Goal: Task Accomplishment & Management: Manage account settings

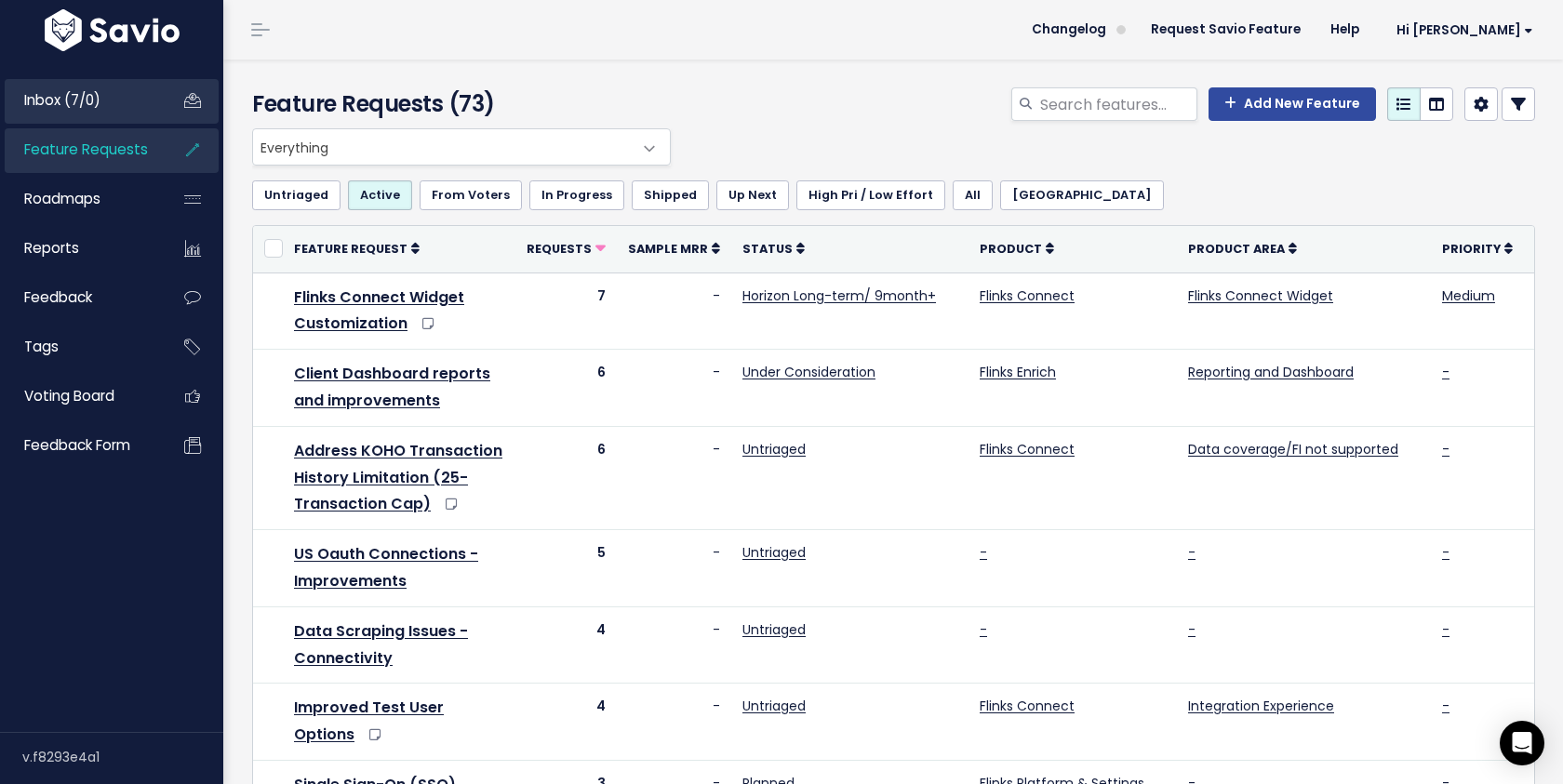
click at [95, 104] on span "Inbox (7/0)" at bounding box center [62, 99] width 76 height 20
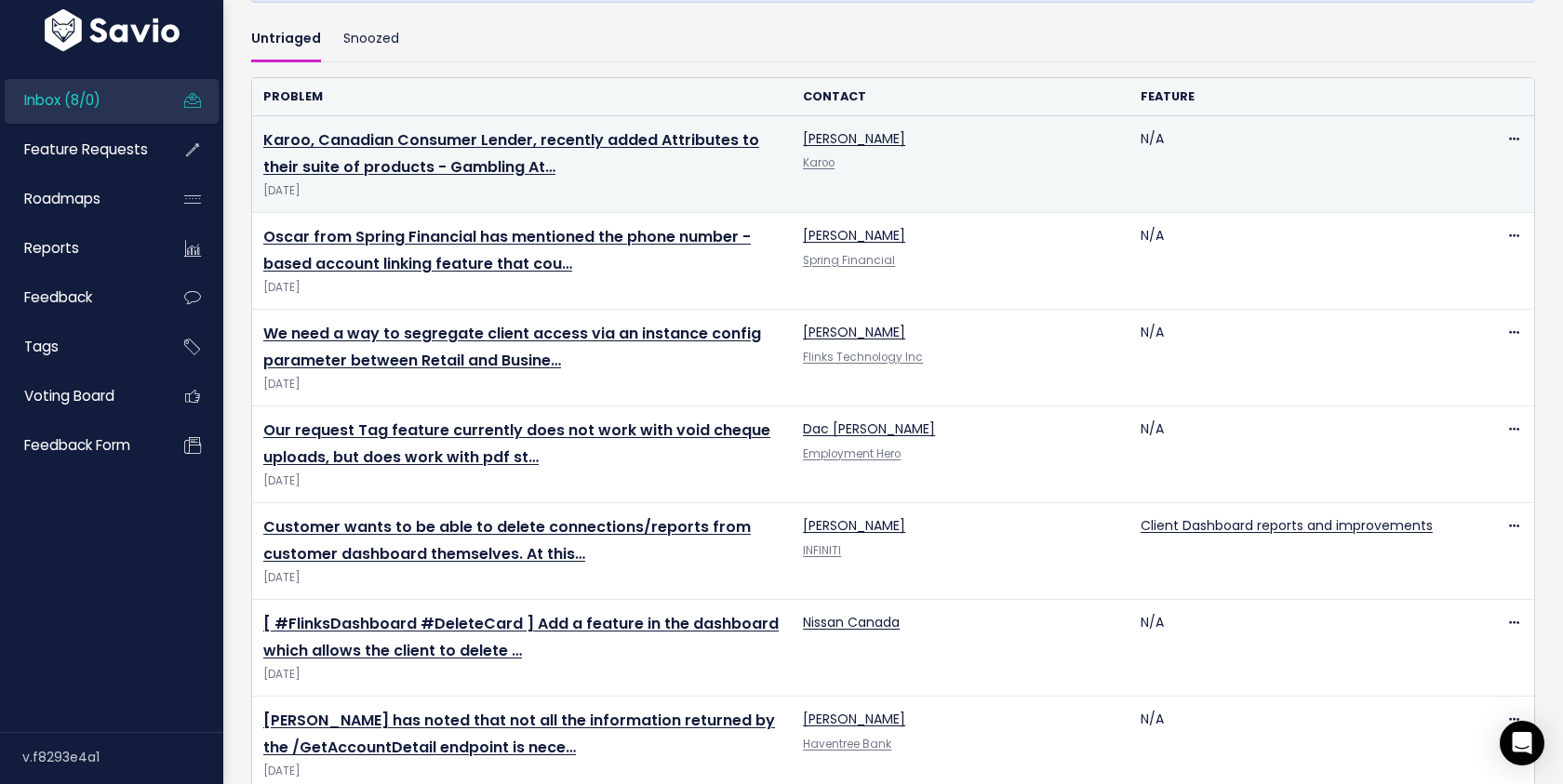
scroll to position [545, 0]
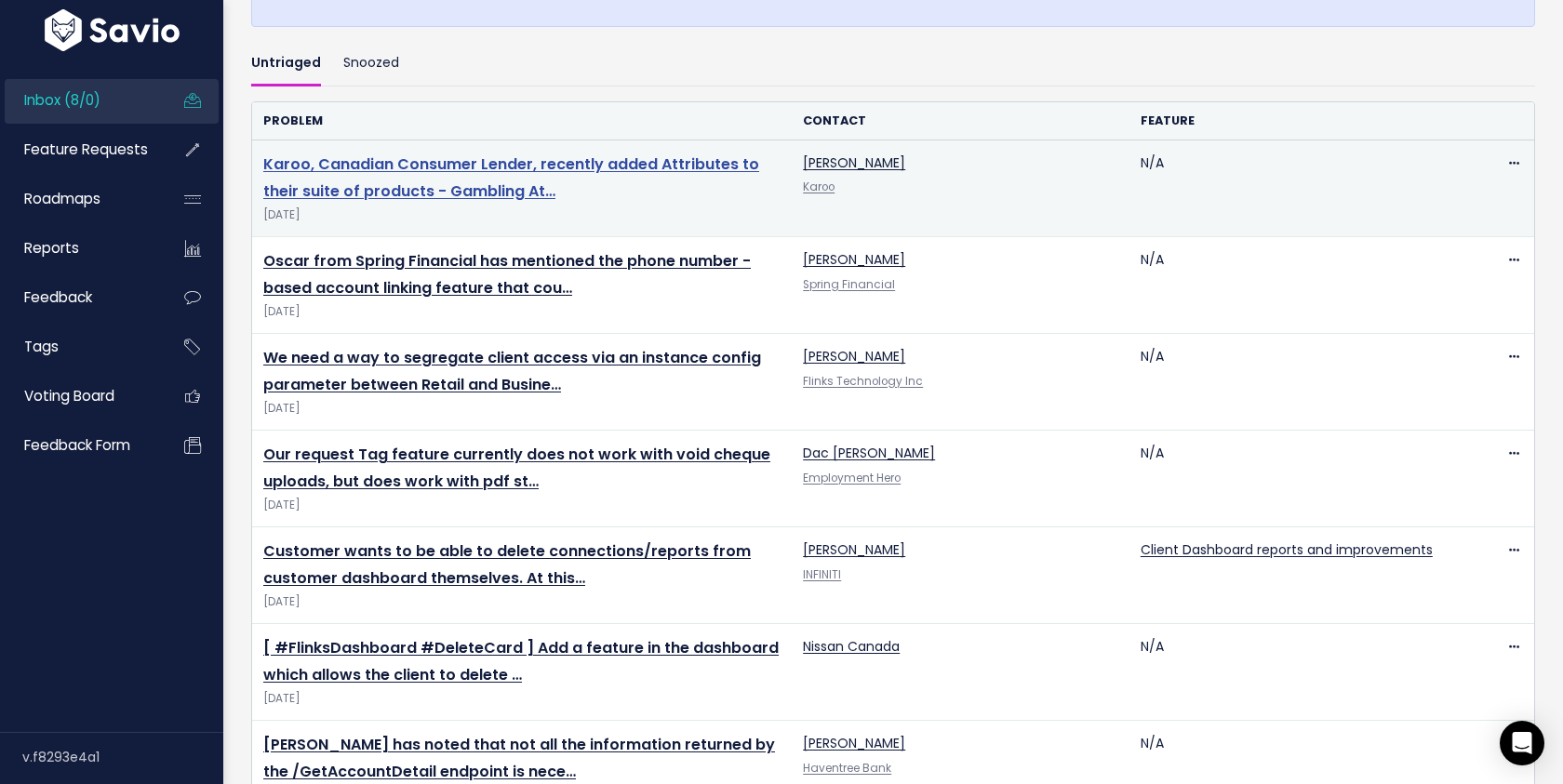
click at [390, 191] on link "Karoo, Canadian Consumer Lender, recently added Attributes to their suite of pr…" at bounding box center [511, 178] width 496 height 49
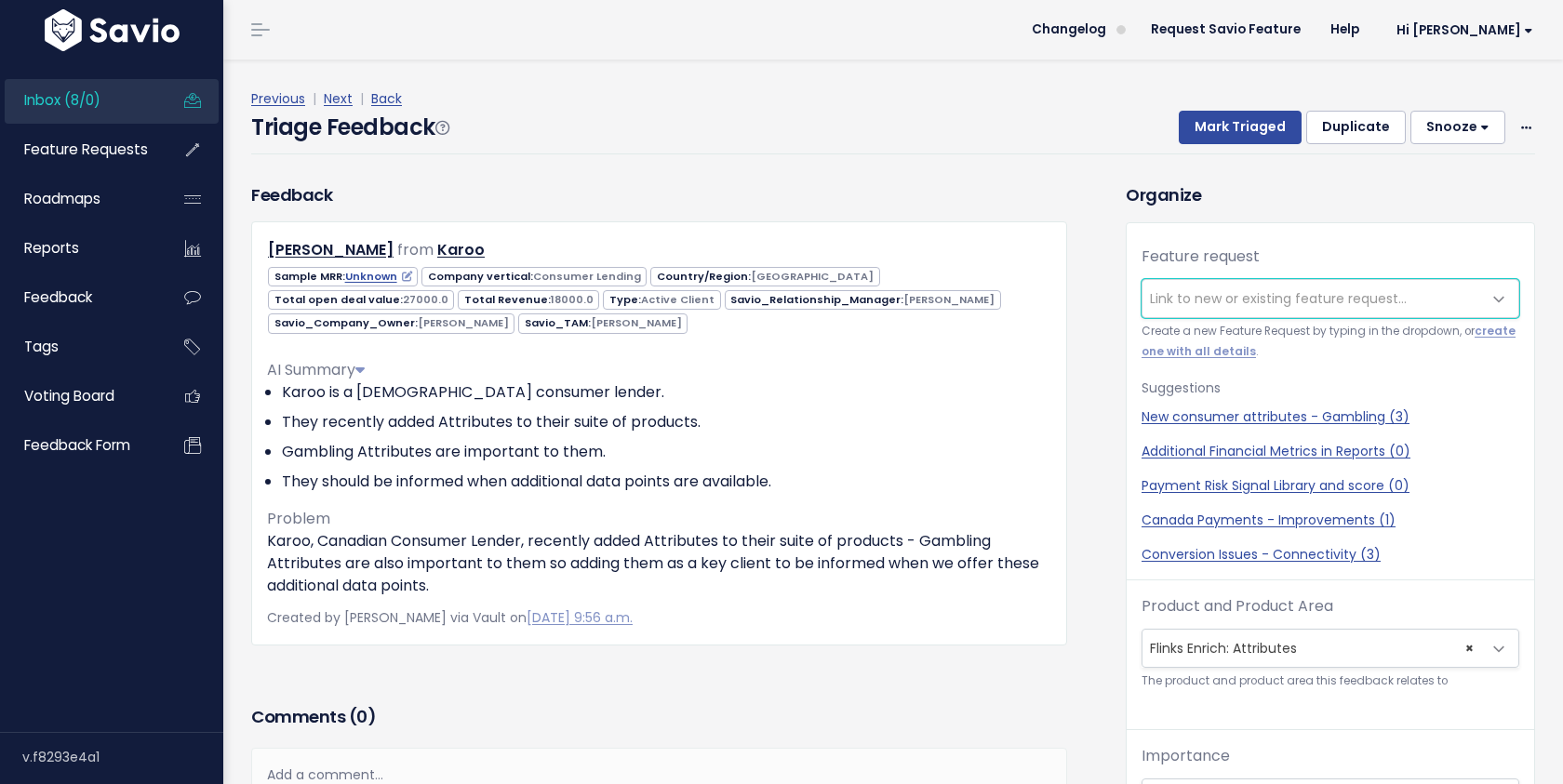
scroll to position [62, 0]
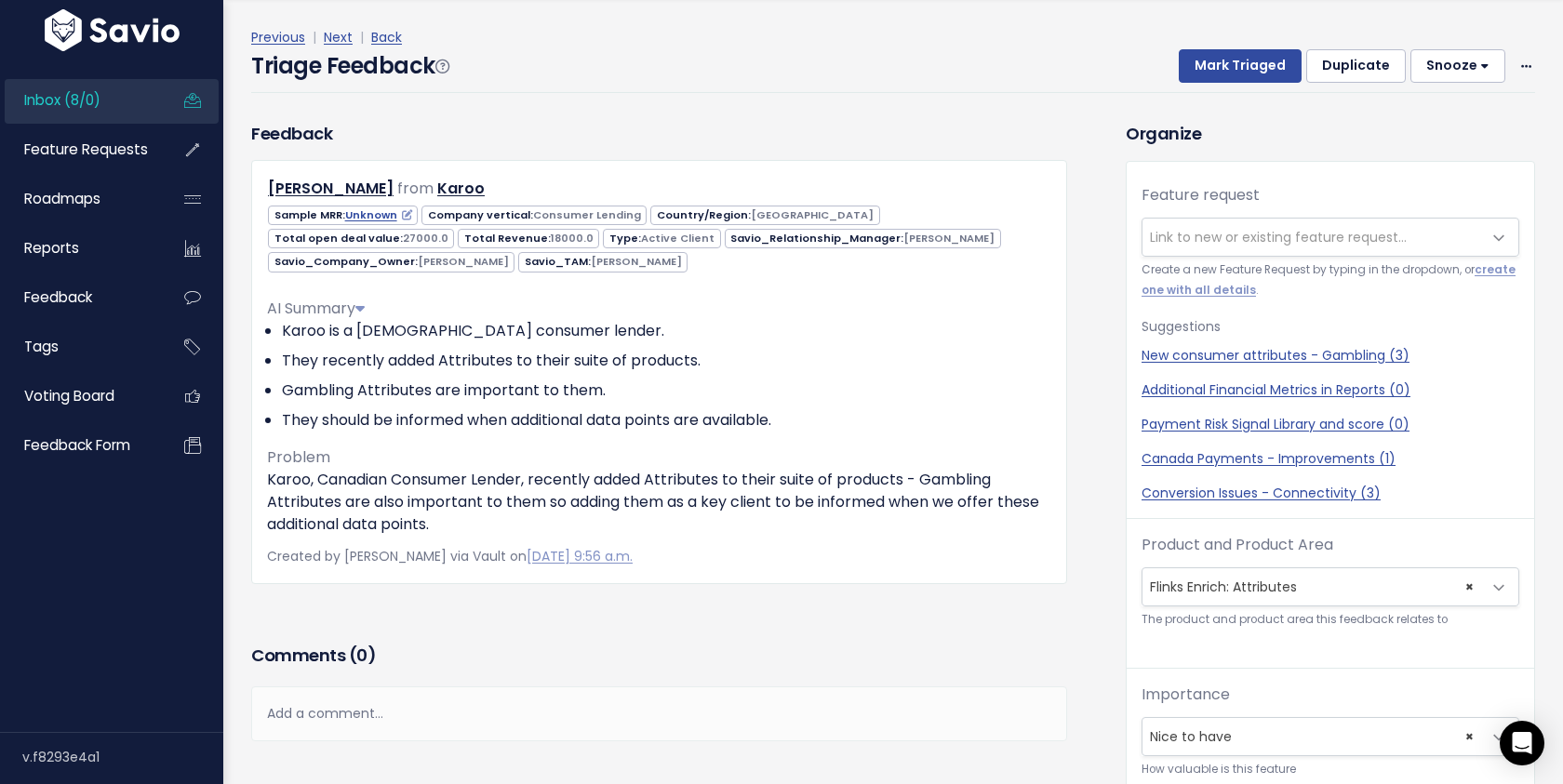
click at [1230, 237] on span "Link to new or existing feature request..." at bounding box center [1278, 237] width 256 height 19
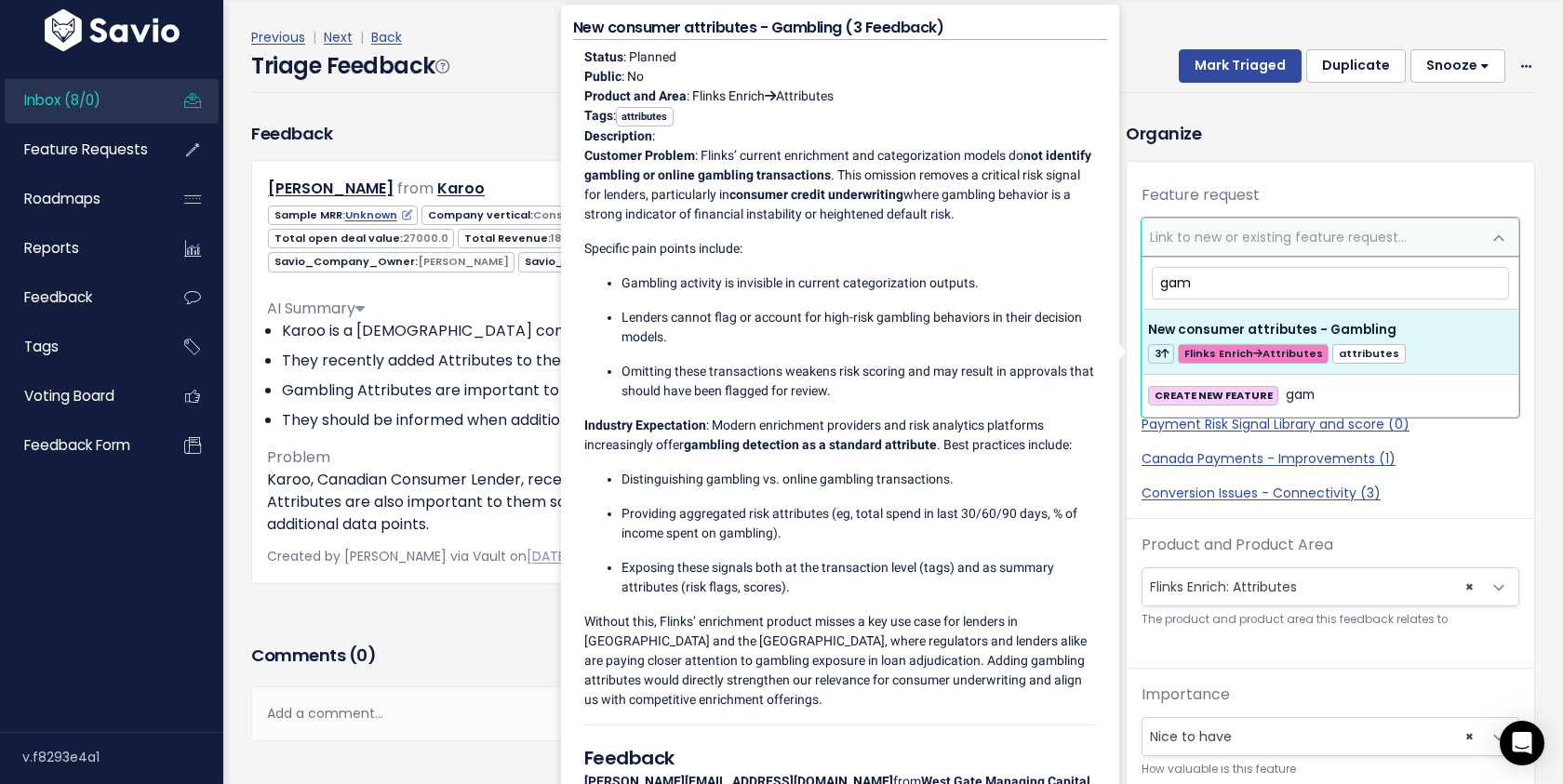
type input "gam"
select select "57524"
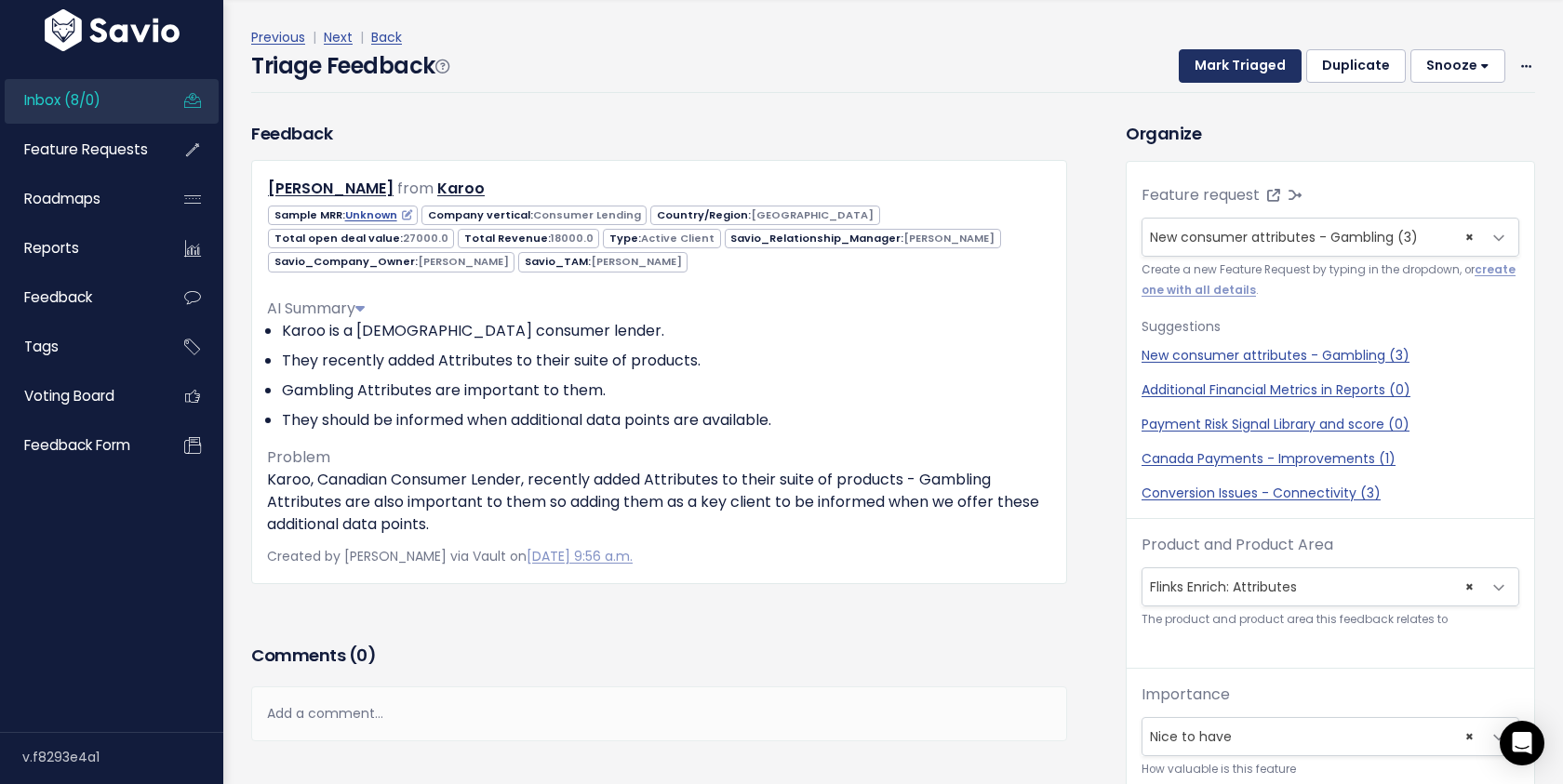
click at [1243, 73] on button "Mark Triaged" at bounding box center [1239, 66] width 123 height 34
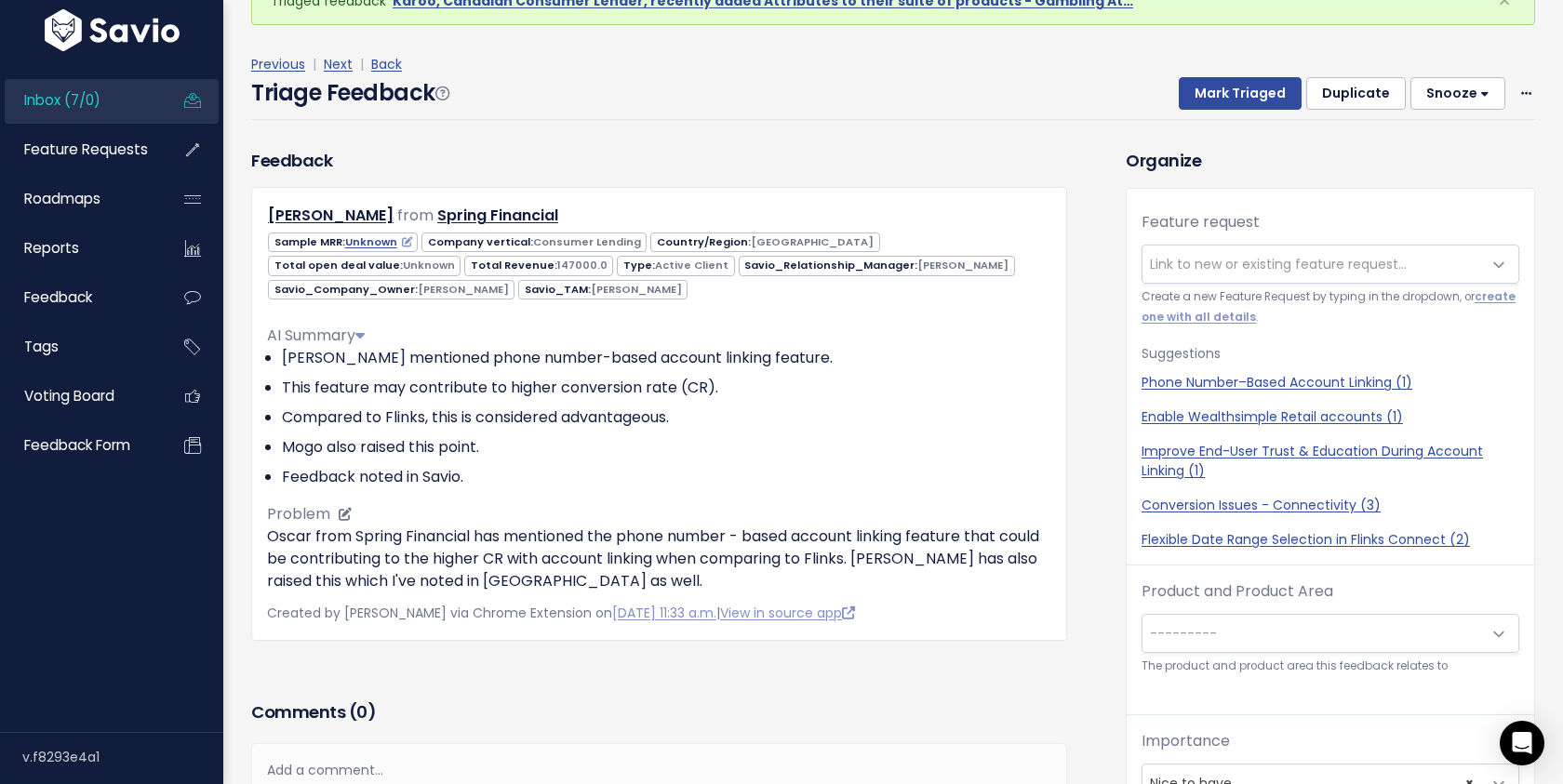
scroll to position [52, 0]
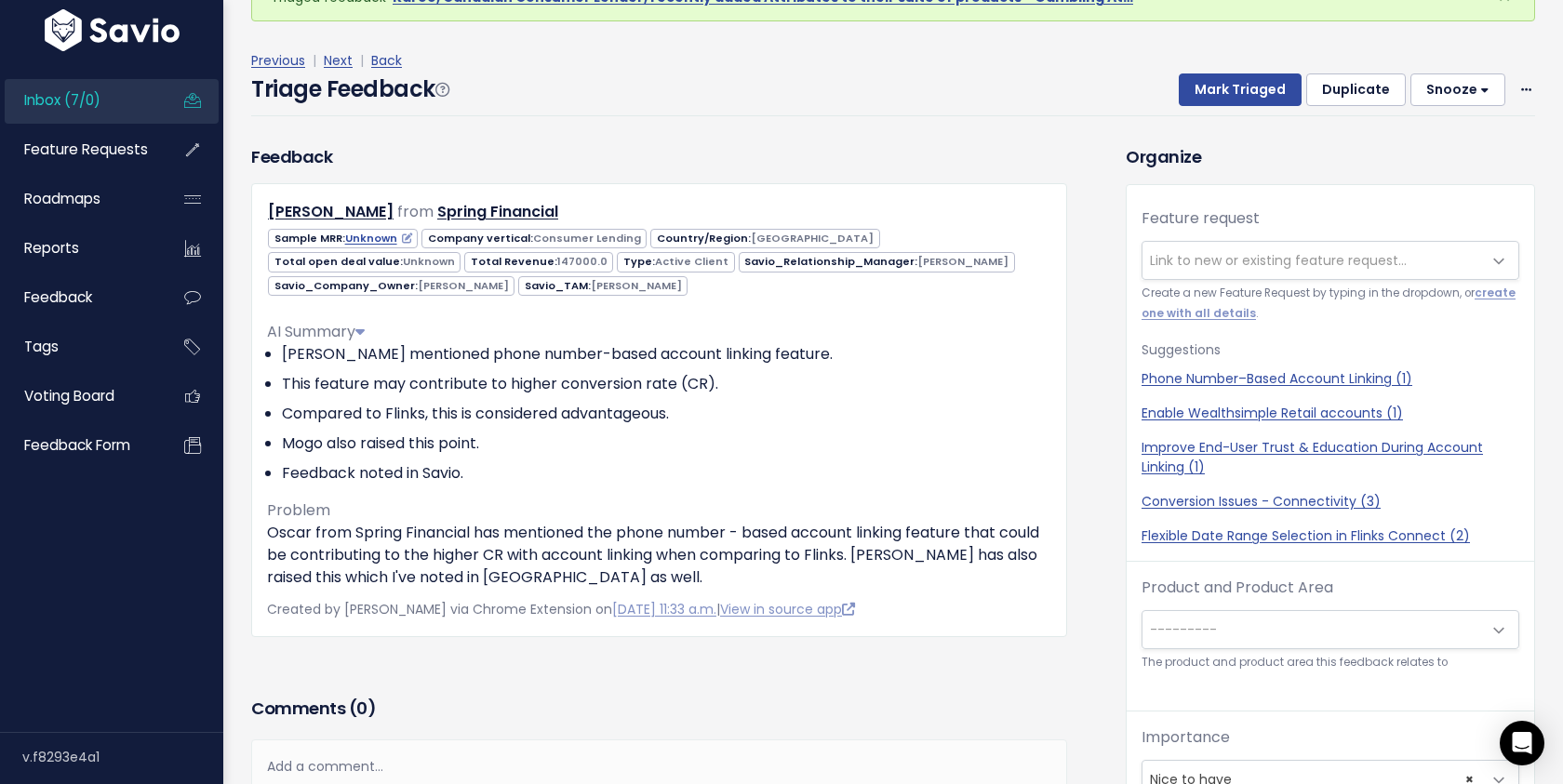
click at [1176, 270] on span "Link to new or existing feature request..." at bounding box center [1311, 260] width 339 height 37
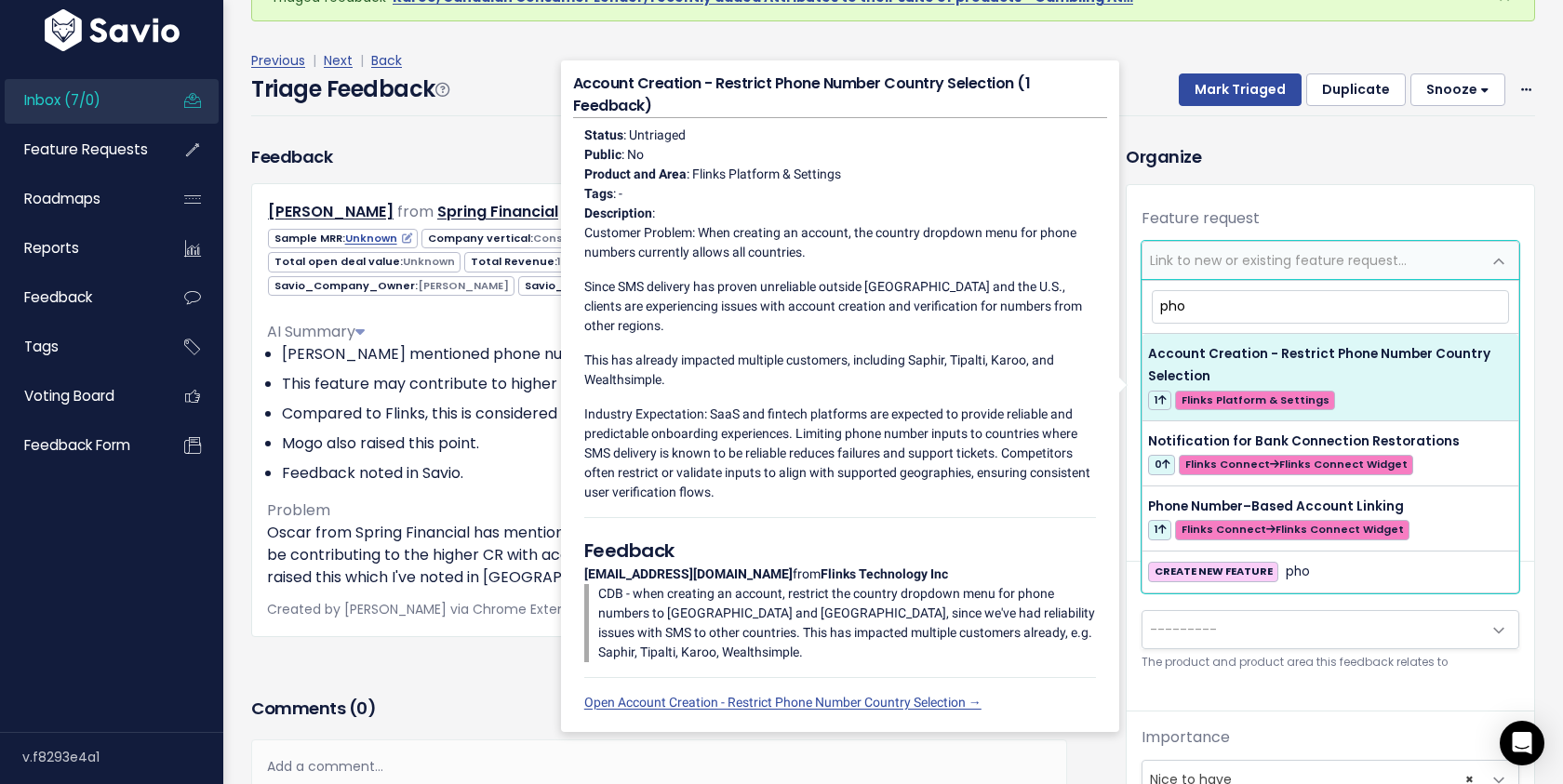
type input "pho"
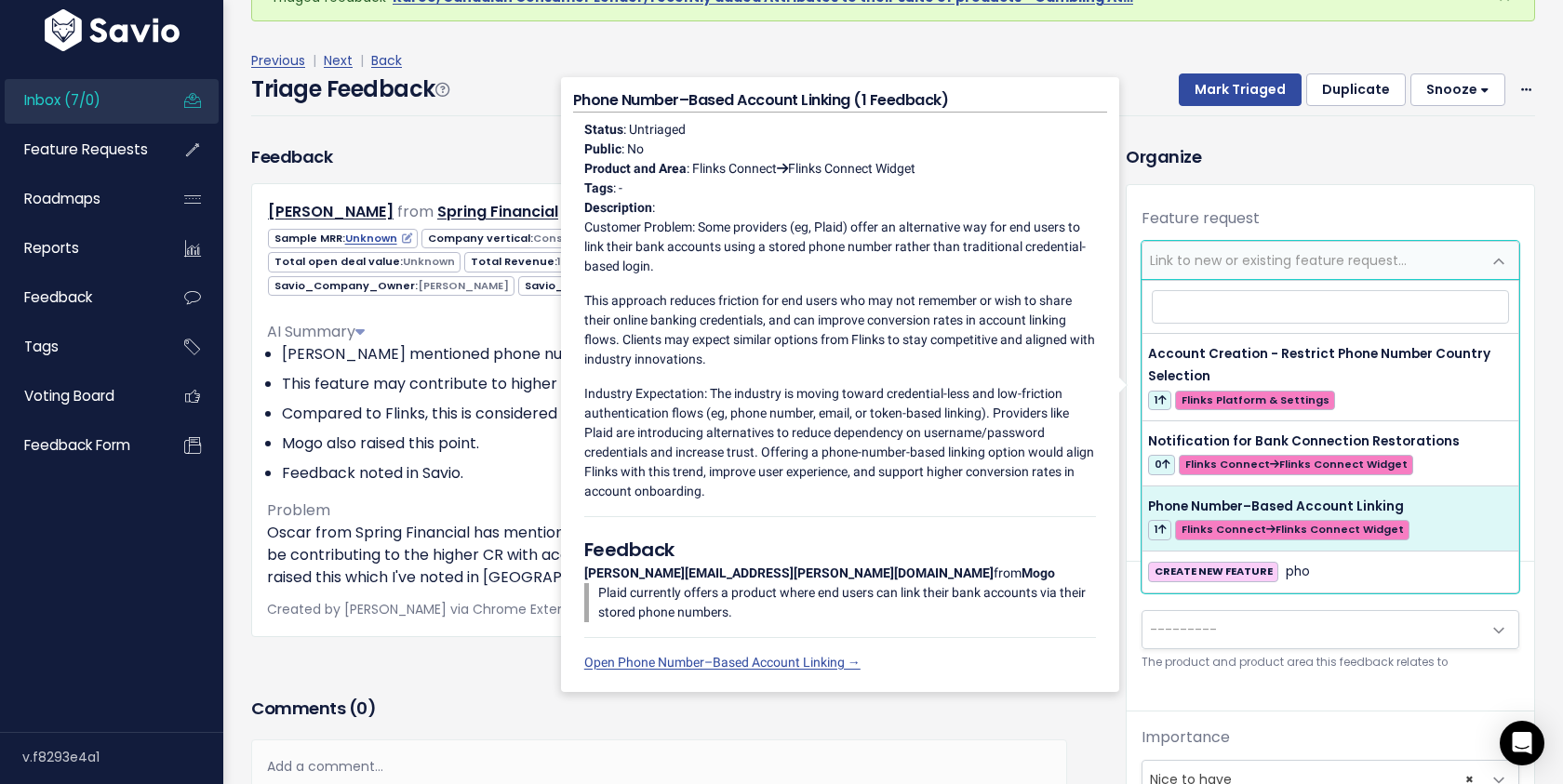
select select "63771"
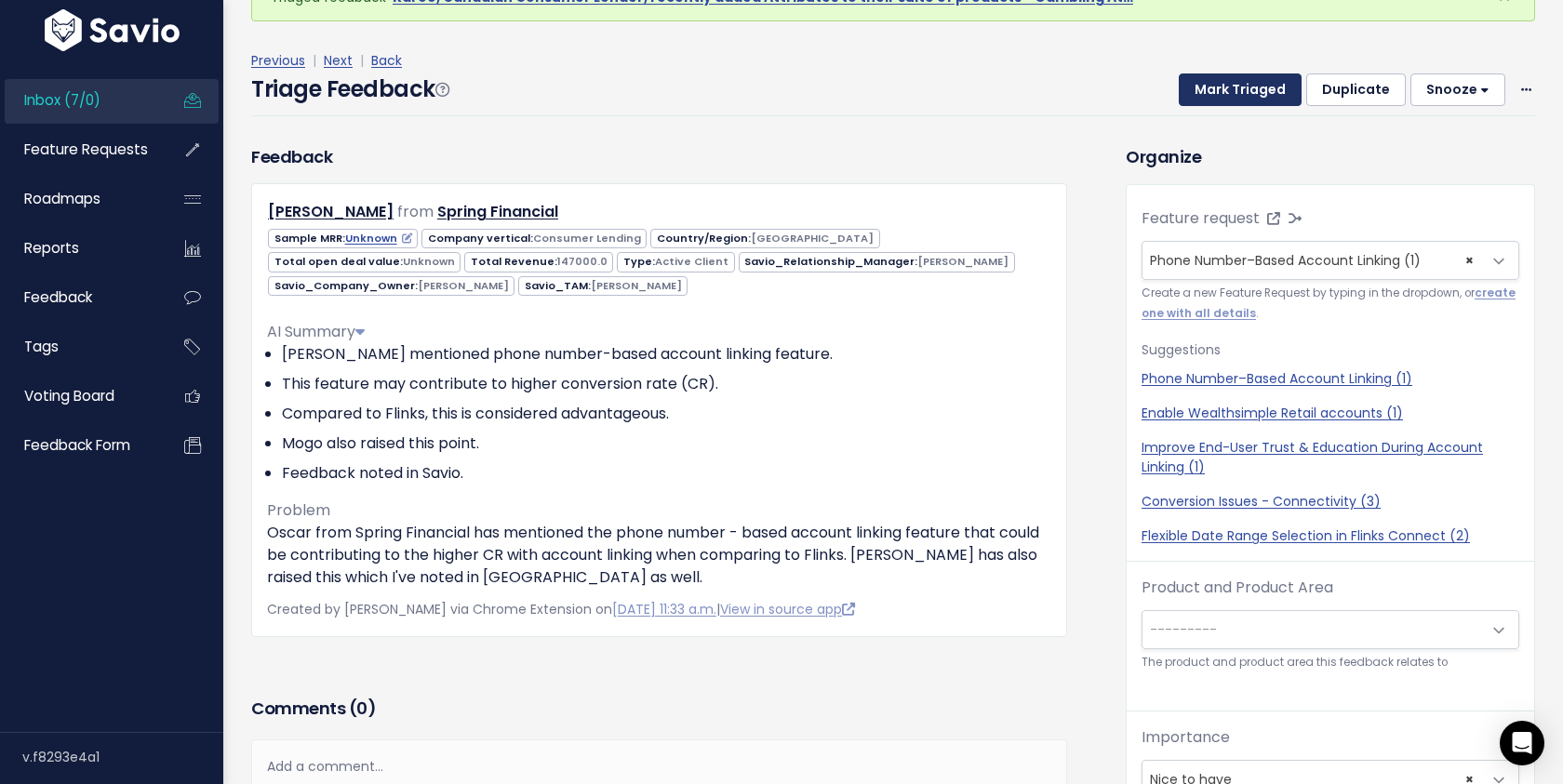
click at [1236, 87] on button "Mark Triaged" at bounding box center [1239, 91] width 123 height 34
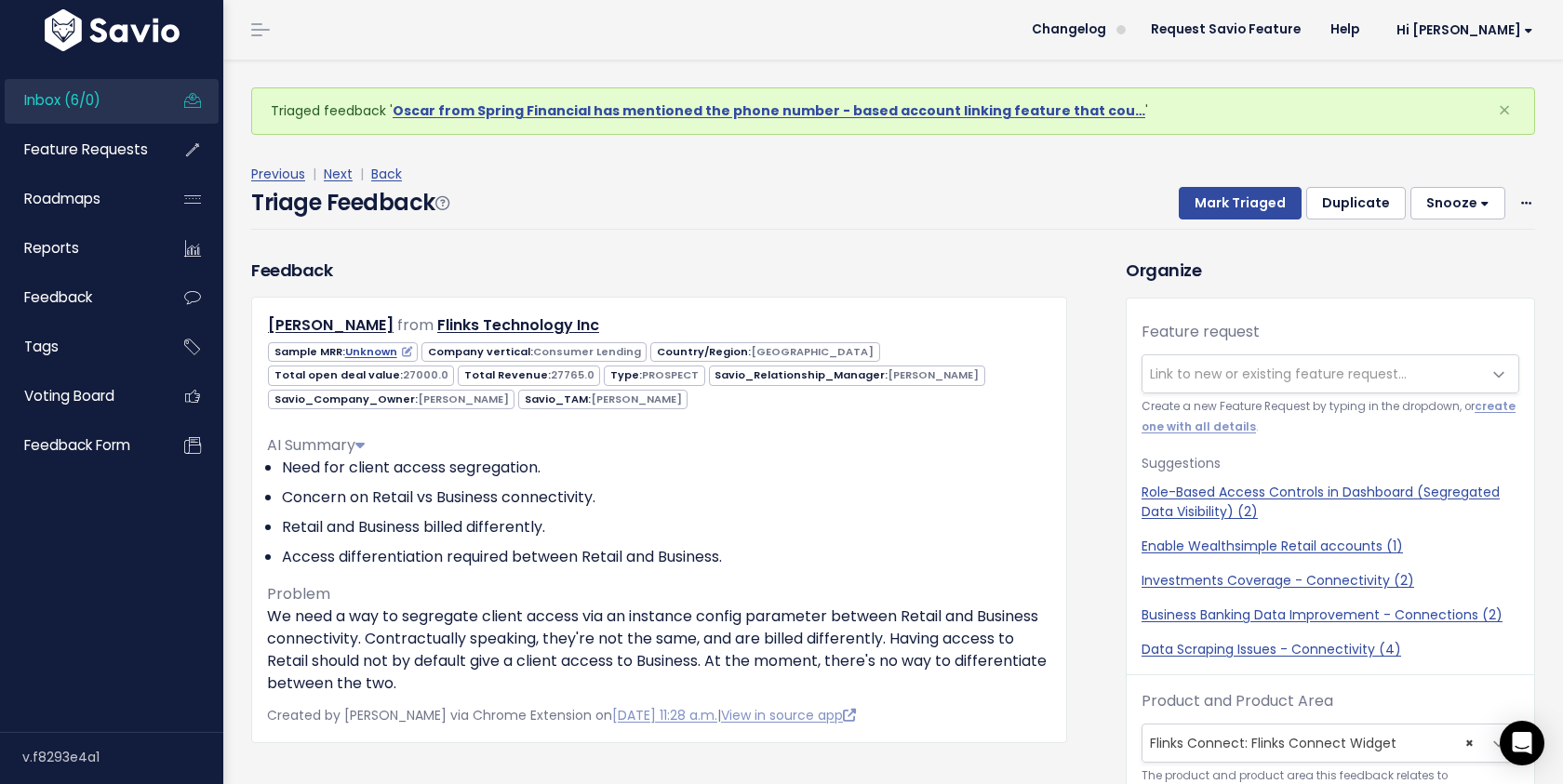
click at [81, 104] on span "Inbox (6/0)" at bounding box center [62, 99] width 76 height 20
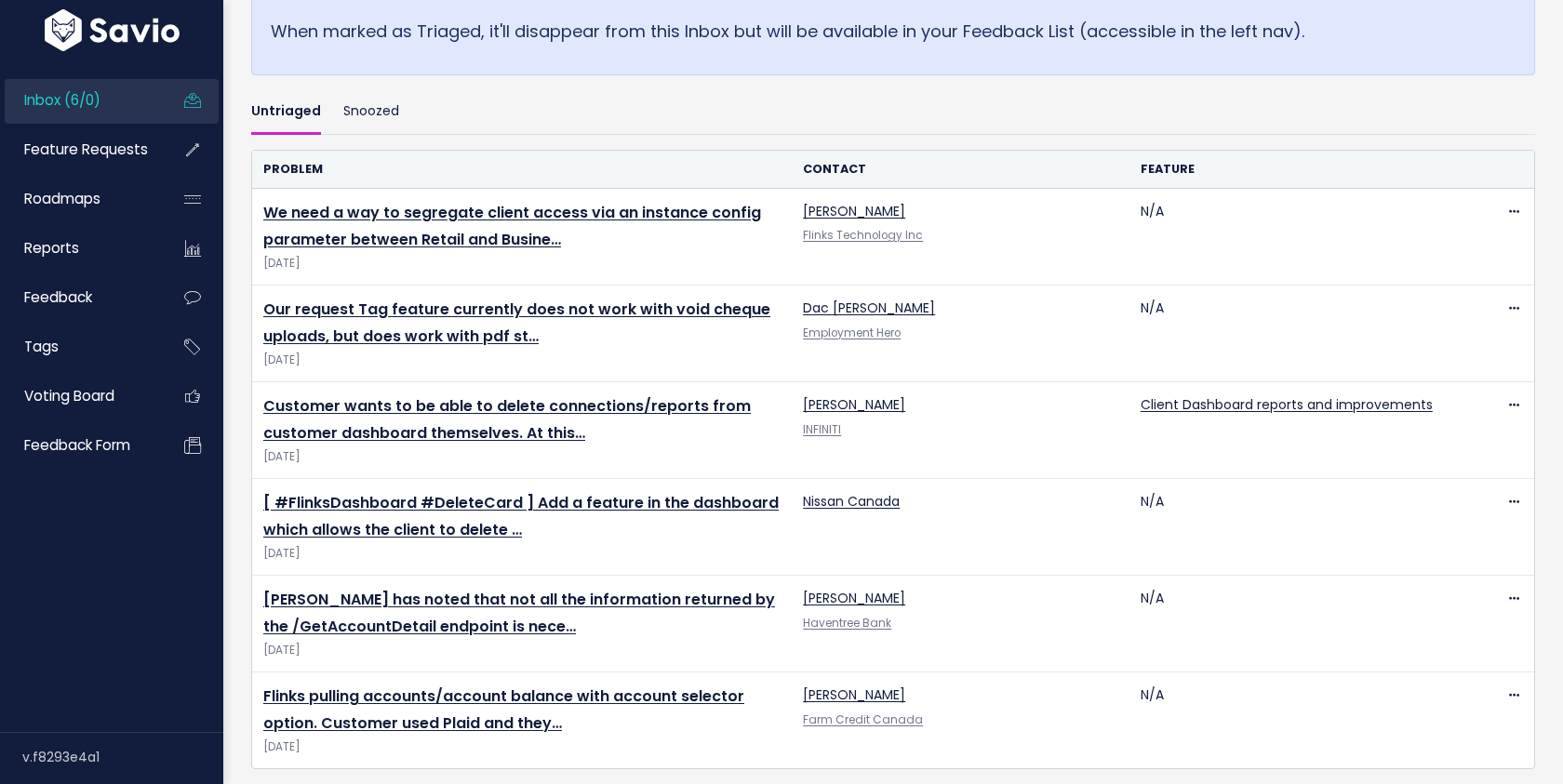
scroll to position [513, 0]
